Goal: Transaction & Acquisition: Purchase product/service

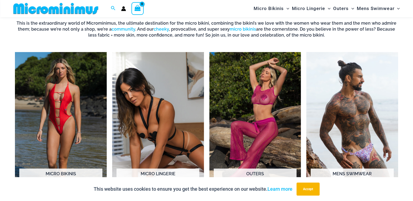
scroll to position [375, 0]
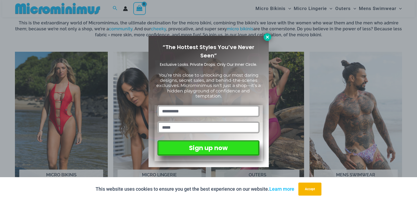
click at [267, 37] on icon at bounding box center [267, 37] width 3 height 3
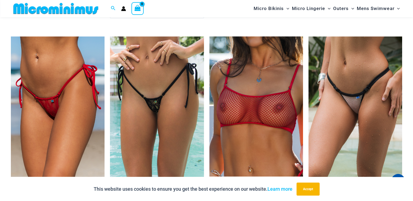
scroll to position [1496, 0]
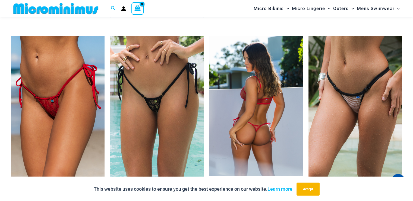
click at [243, 106] on img at bounding box center [256, 106] width 94 height 140
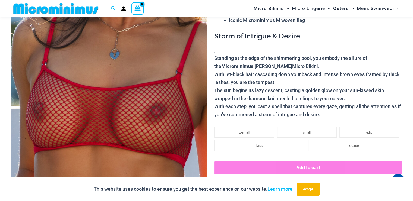
scroll to position [86, 0]
click at [313, 191] on button "Accept" at bounding box center [307, 189] width 23 height 13
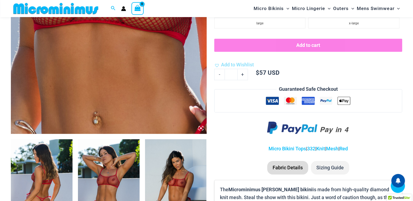
scroll to position [209, 0]
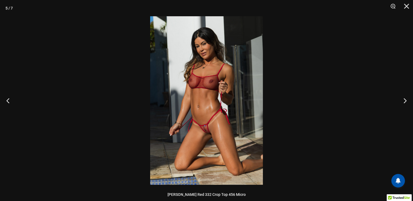
click at [211, 131] on img at bounding box center [206, 100] width 113 height 169
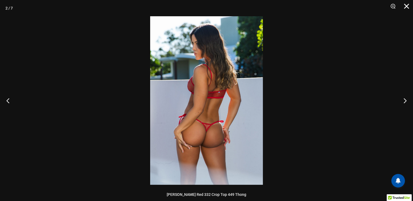
click at [406, 4] on button "Close" at bounding box center [405, 8] width 14 height 16
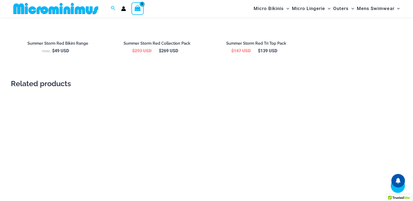
scroll to position [667, 0]
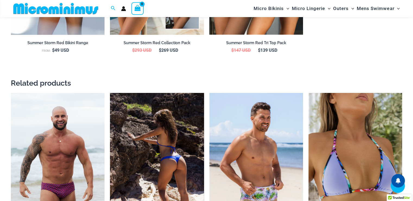
click at [148, 132] on img at bounding box center [157, 163] width 94 height 141
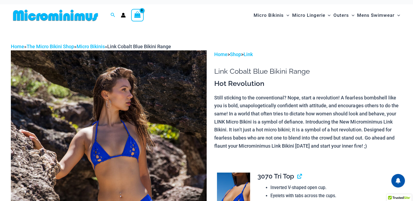
scroll to position [4, 0]
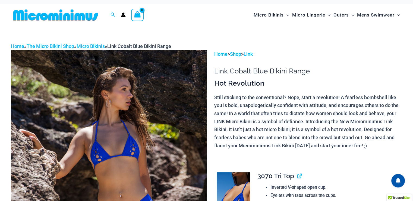
click at [137, 151] on img at bounding box center [109, 196] width 196 height 293
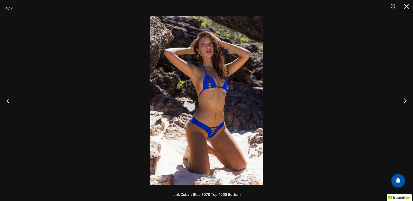
click at [216, 84] on img at bounding box center [206, 100] width 113 height 169
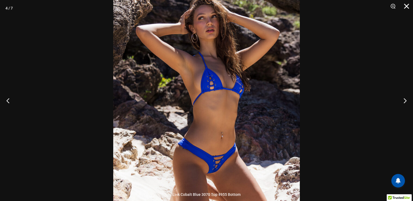
click at [404, 7] on button "Close" at bounding box center [405, 8] width 14 height 16
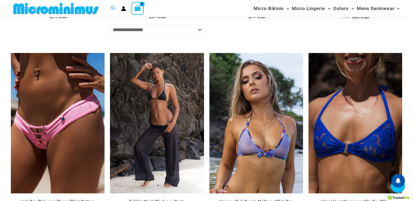
scroll to position [1575, 0]
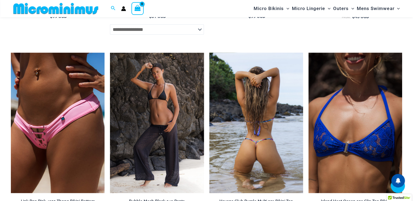
click at [253, 116] on img at bounding box center [256, 123] width 94 height 141
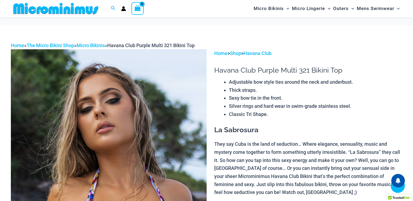
scroll to position [233, 0]
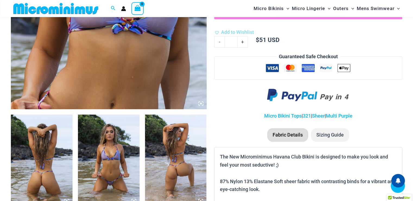
click at [96, 165] on img at bounding box center [109, 161] width 62 height 92
click at [116, 155] on div at bounding box center [206, 100] width 413 height 201
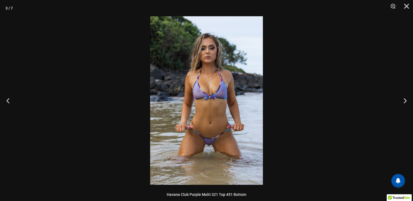
click at [207, 147] on img at bounding box center [206, 100] width 113 height 169
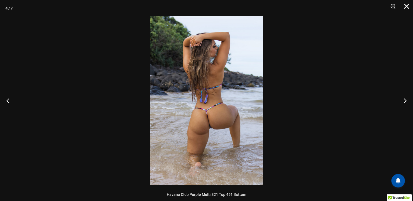
click at [407, 7] on button "Close" at bounding box center [405, 8] width 14 height 16
